Goal: Task Accomplishment & Management: Use online tool/utility

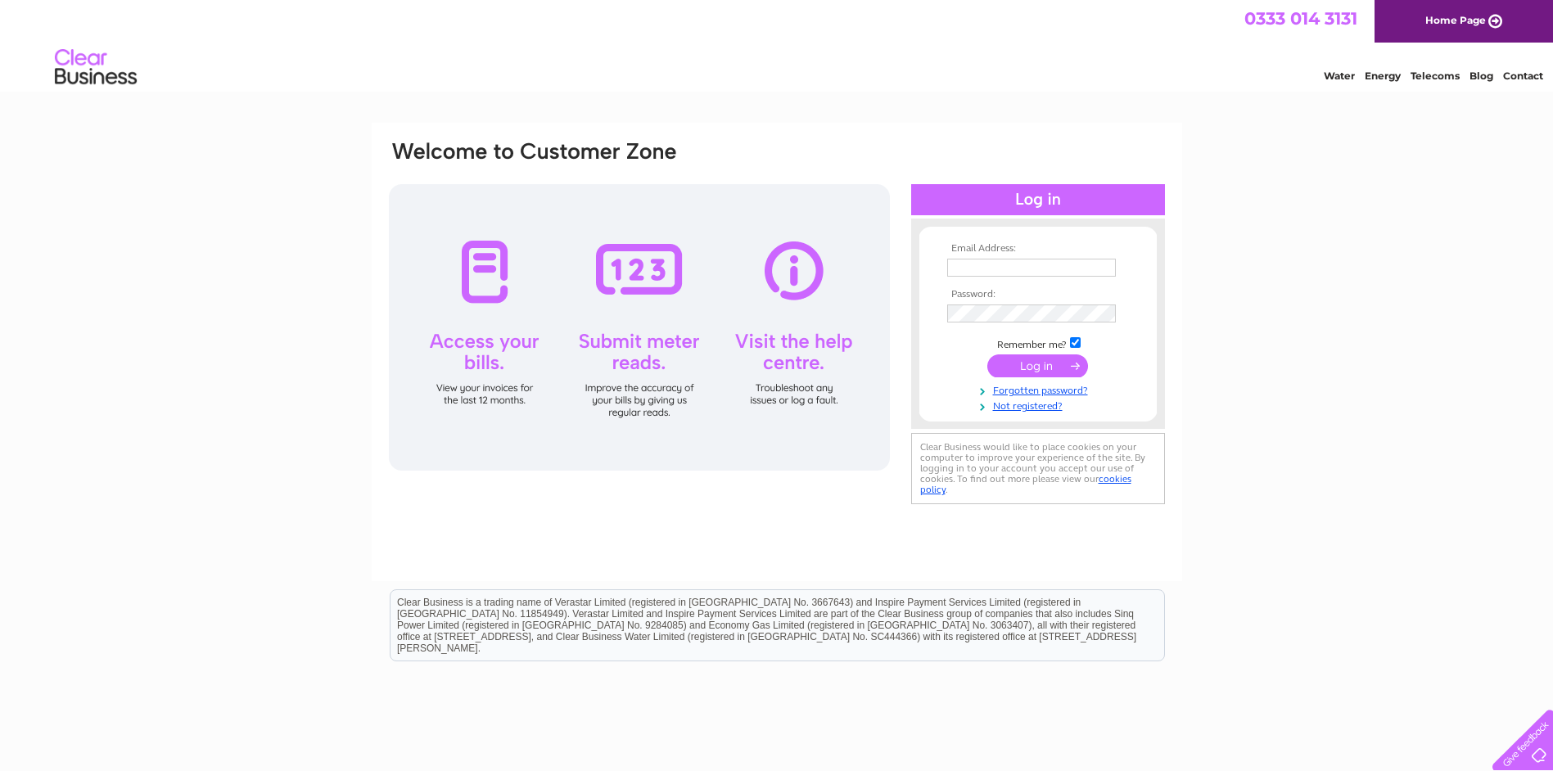
type input "ROBERT.WARDROP@STEVENSONBROS.CO.UK"
click at [1039, 363] on input "submit" at bounding box center [1037, 365] width 101 height 23
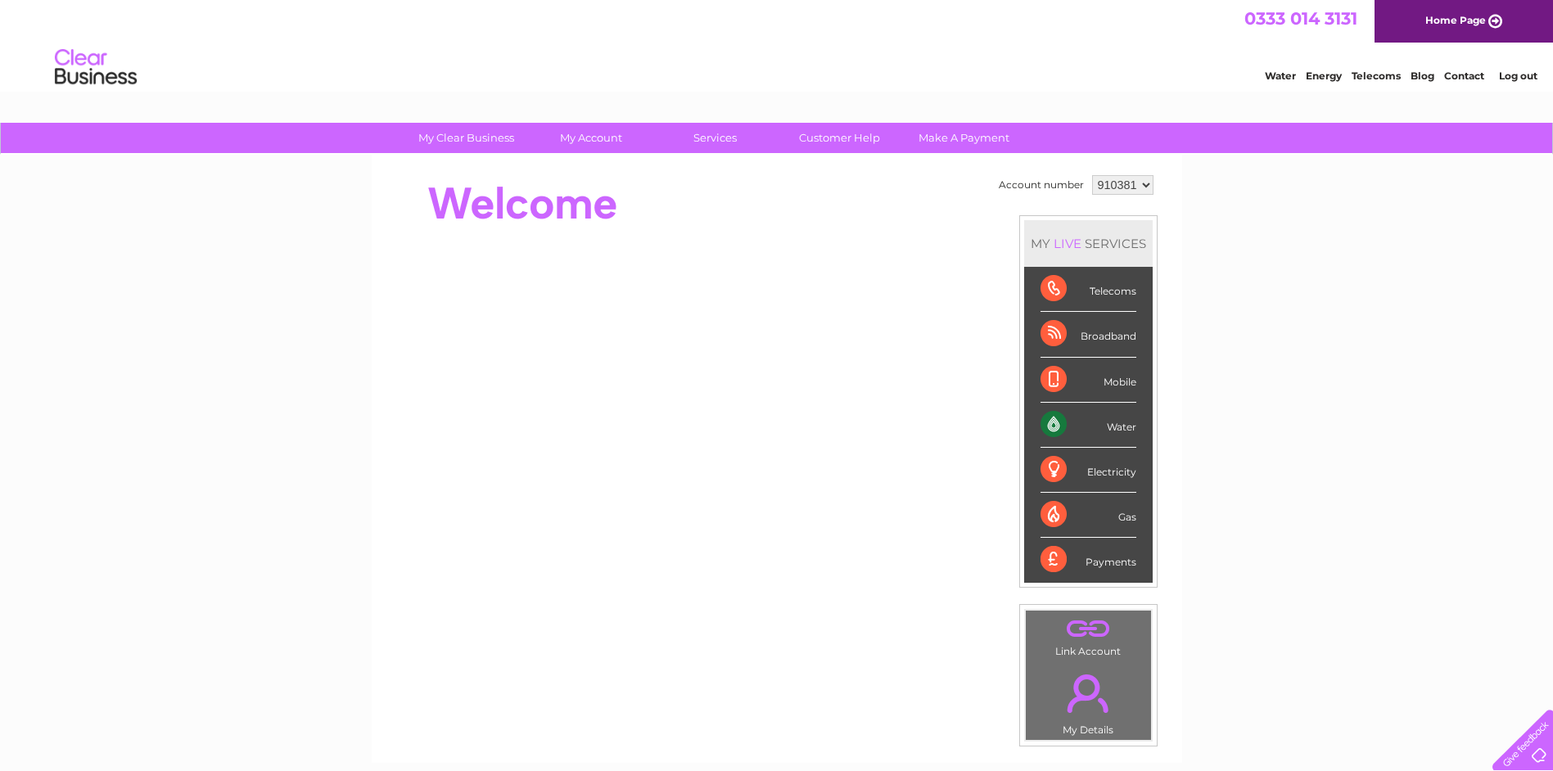
click at [1104, 432] on div "Water" at bounding box center [1088, 425] width 96 height 45
click at [1049, 424] on div "Water" at bounding box center [1088, 425] width 96 height 45
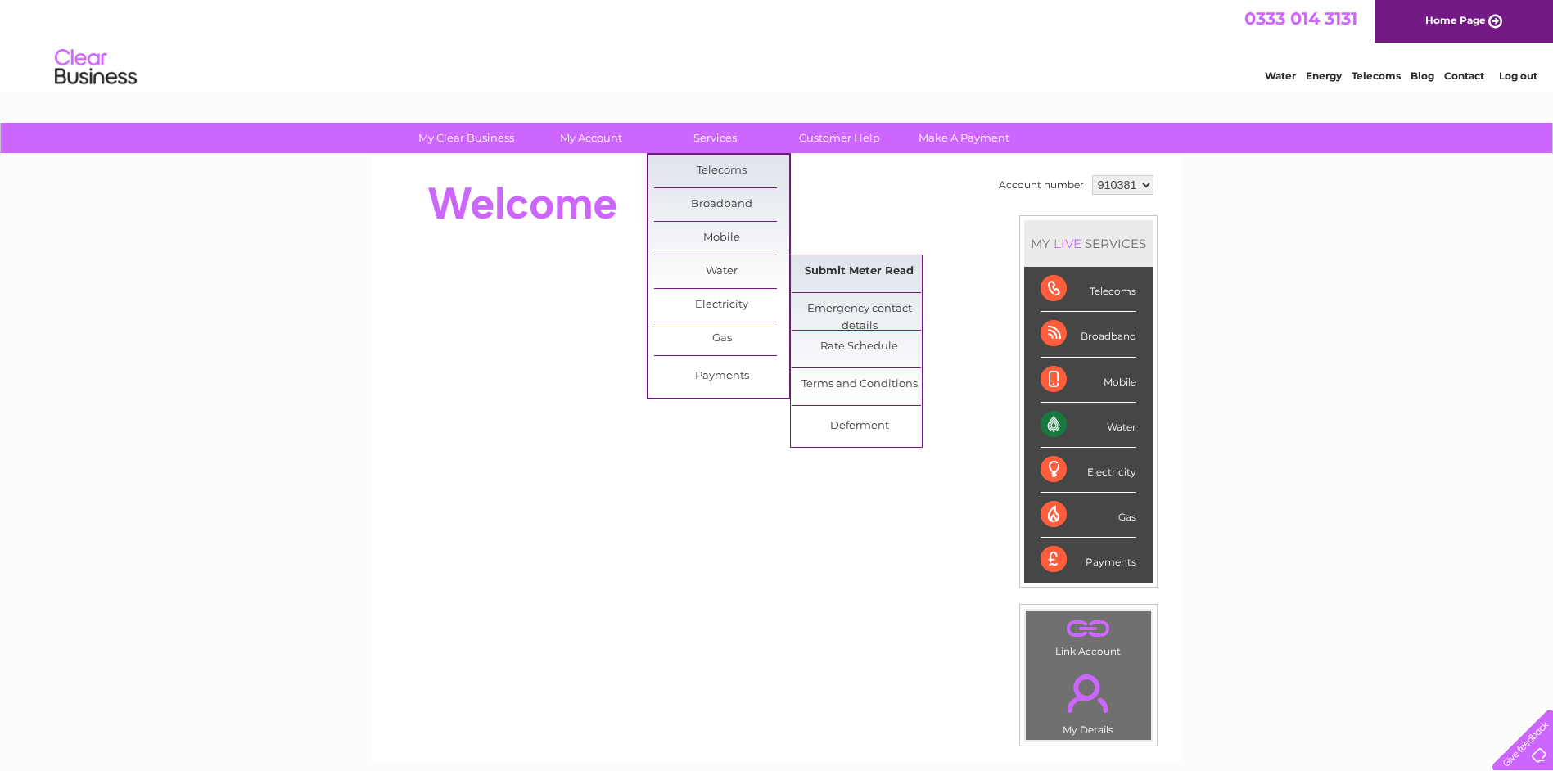
click at [835, 269] on link "Submit Meter Read" at bounding box center [859, 271] width 135 height 33
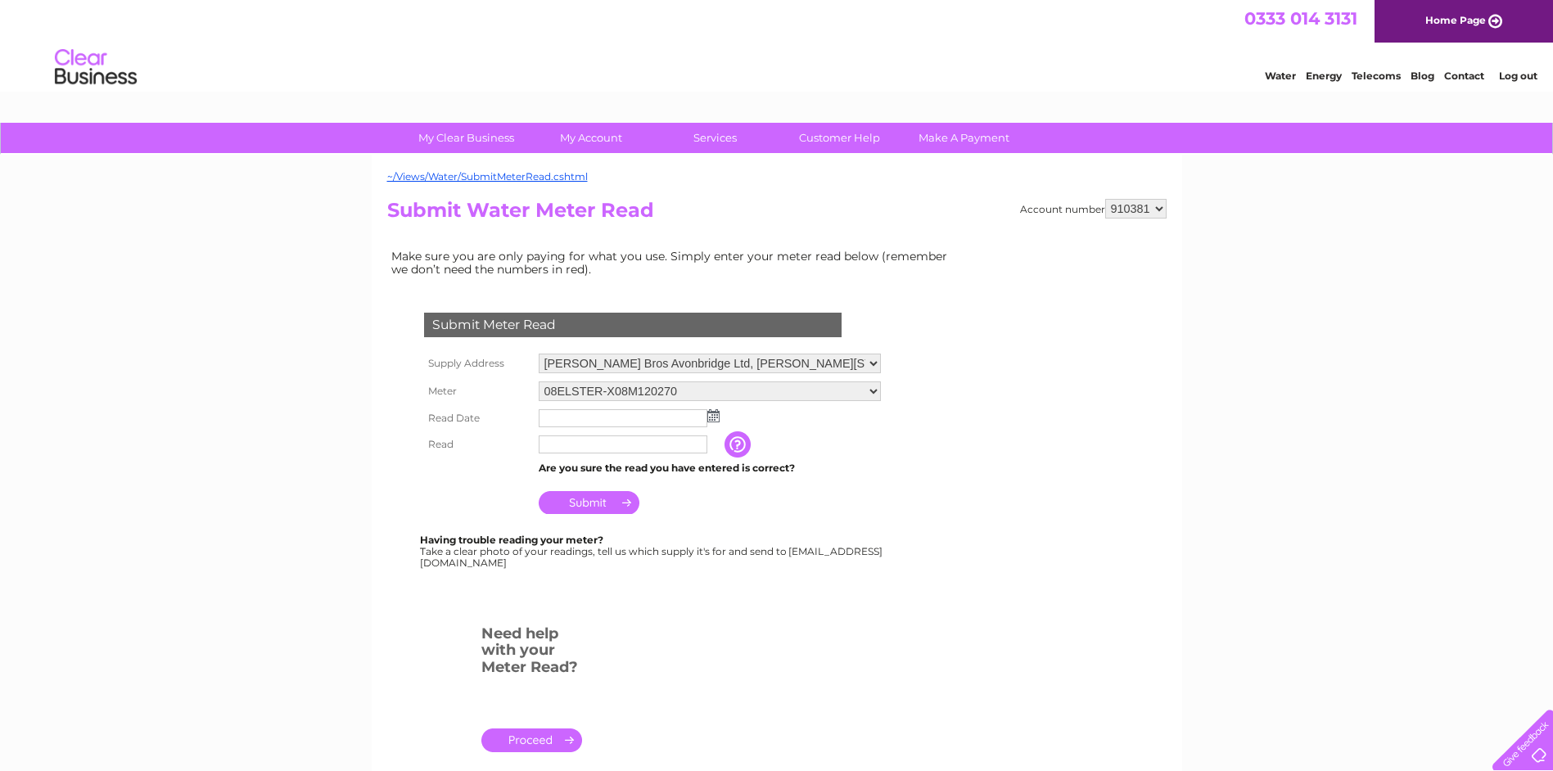
click at [1161, 204] on select "910381 910384" at bounding box center [1135, 209] width 61 height 20
select select "910384"
click at [1105, 199] on select "910381 910384" at bounding box center [1135, 209] width 61 height 20
click at [715, 420] on img at bounding box center [713, 415] width 12 height 13
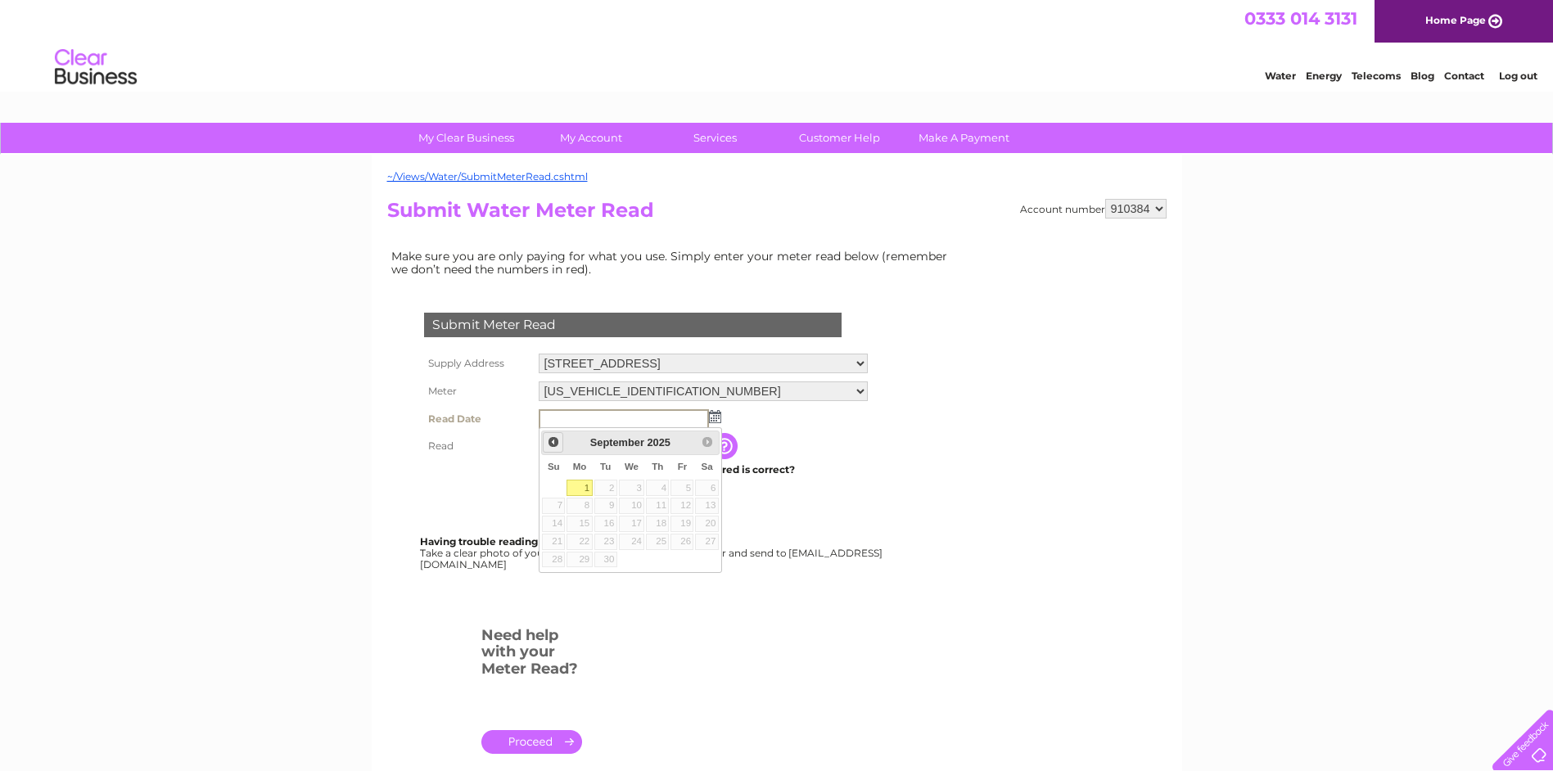
click at [551, 442] on span "Prev" at bounding box center [553, 441] width 13 height 13
click at [684, 559] on link "29" at bounding box center [681, 560] width 23 height 16
type input "[DATE]"
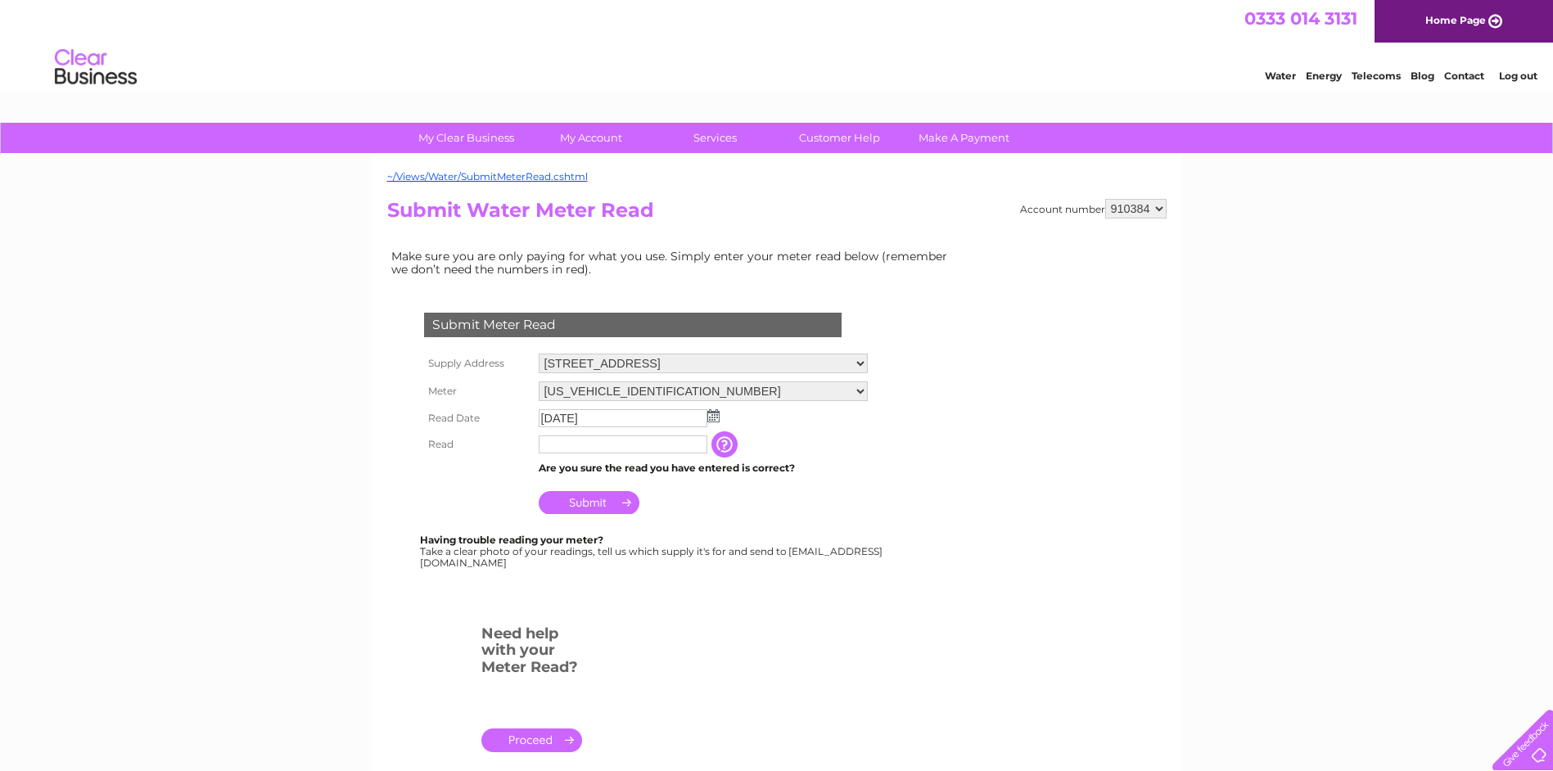
click at [675, 440] on input "text" at bounding box center [623, 444] width 169 height 18
type input "590"
click at [614, 504] on input "Submit" at bounding box center [589, 504] width 101 height 23
